Goal: Task Accomplishment & Management: Manage account settings

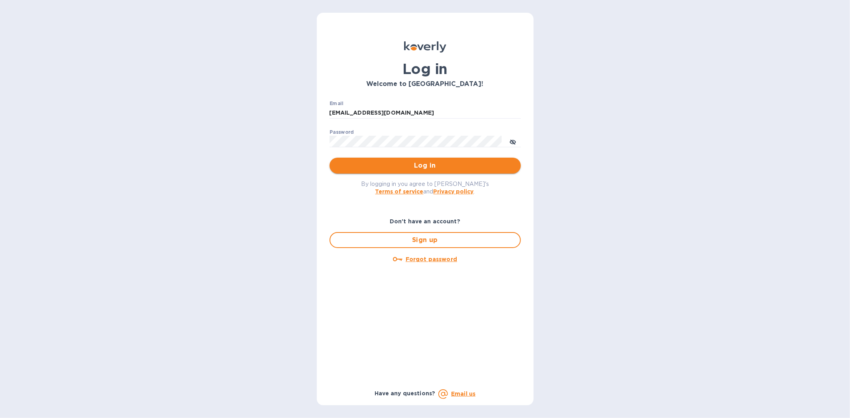
click at [425, 168] on span "Log in" at bounding box center [425, 166] width 179 height 10
